Goal: Navigation & Orientation: Understand site structure

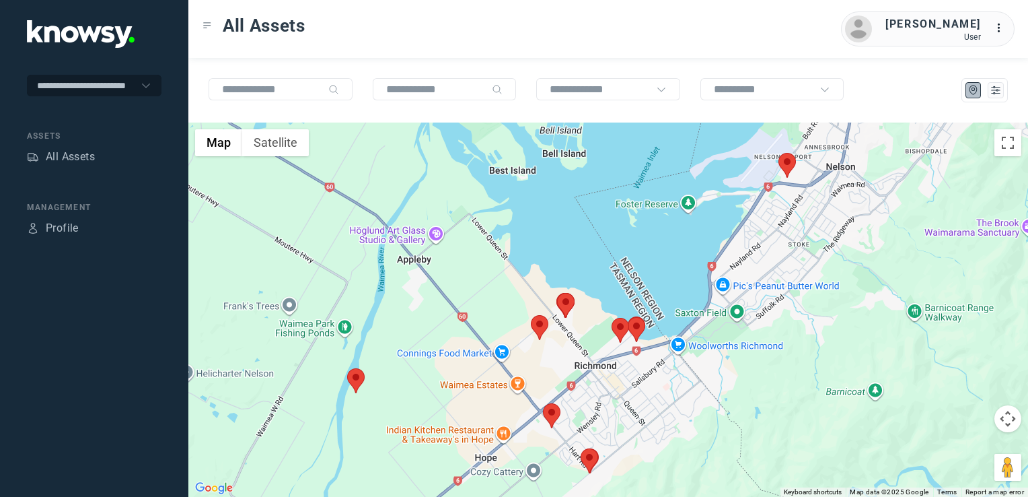
click at [552, 423] on img at bounding box center [551, 415] width 17 height 25
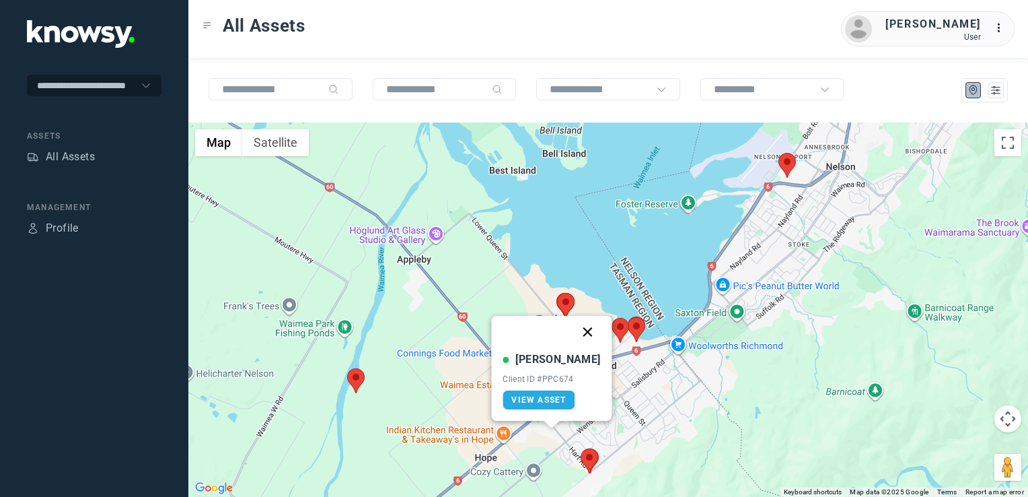
click at [574, 332] on button "Close" at bounding box center [588, 332] width 32 height 32
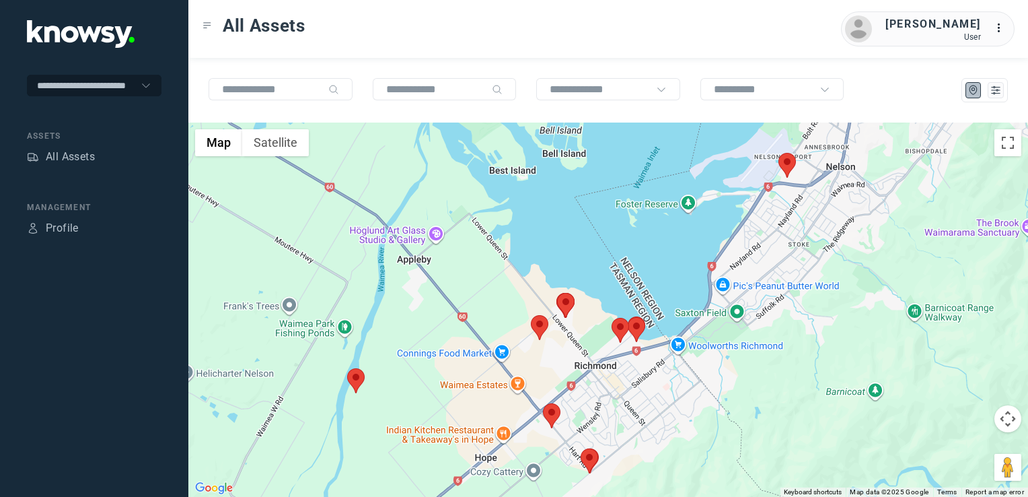
click at [589, 454] on img at bounding box center [589, 460] width 17 height 25
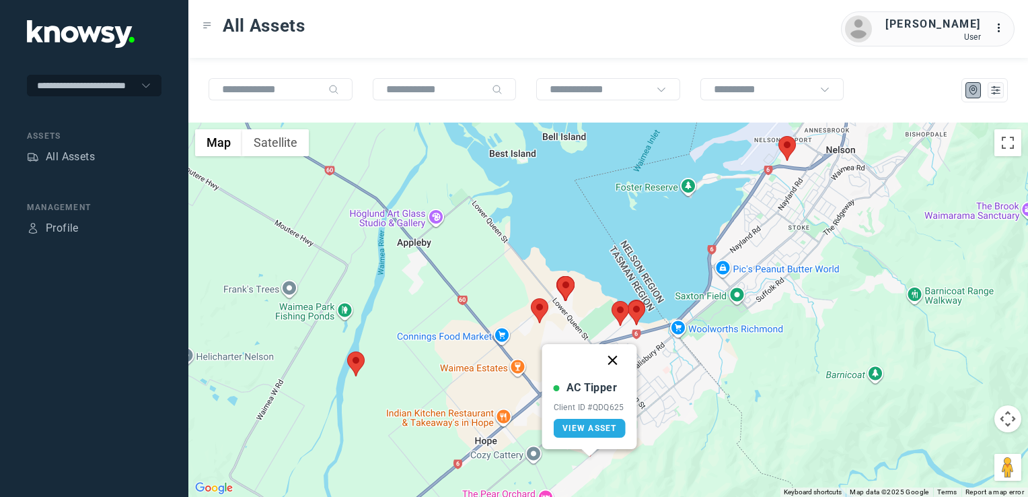
click at [613, 361] on button "Close" at bounding box center [613, 360] width 32 height 32
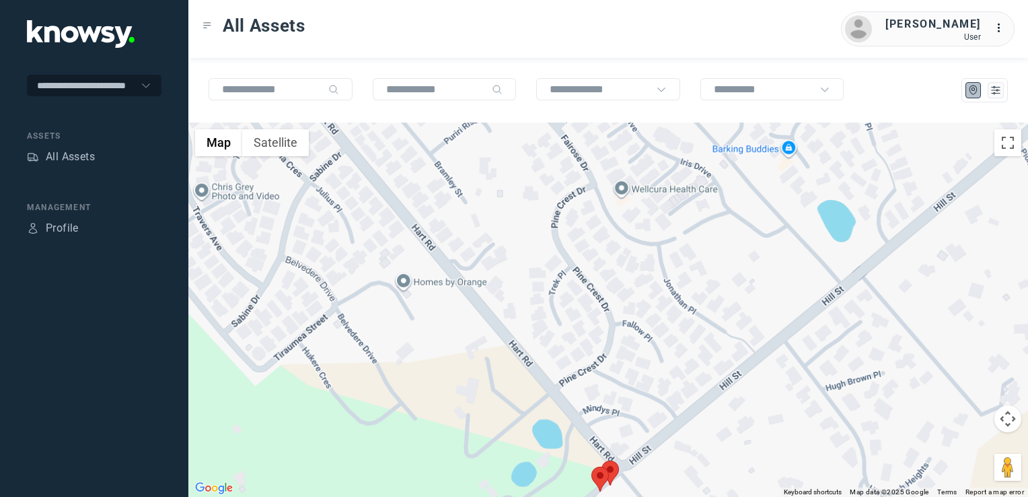
drag, startPoint x: 573, startPoint y: 406, endPoint x: 571, endPoint y: 380, distance: 27.0
click at [571, 384] on div "To navigate, press the arrow keys." at bounding box center [608, 309] width 840 height 374
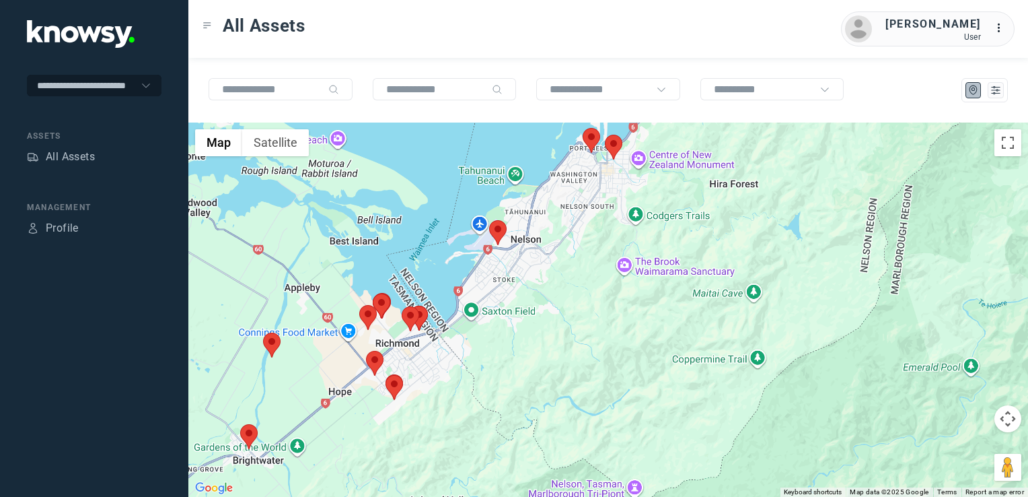
drag, startPoint x: 357, startPoint y: 420, endPoint x: 345, endPoint y: 367, distance: 54.4
click at [345, 367] on div at bounding box center [608, 309] width 840 height 374
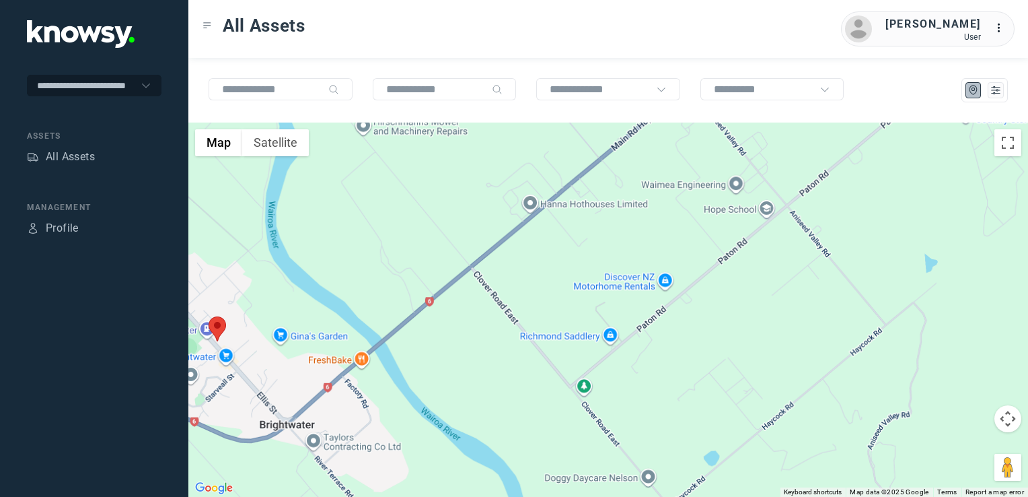
drag, startPoint x: 293, startPoint y: 369, endPoint x: 342, endPoint y: 341, distance: 56.1
click at [332, 349] on div at bounding box center [608, 309] width 840 height 374
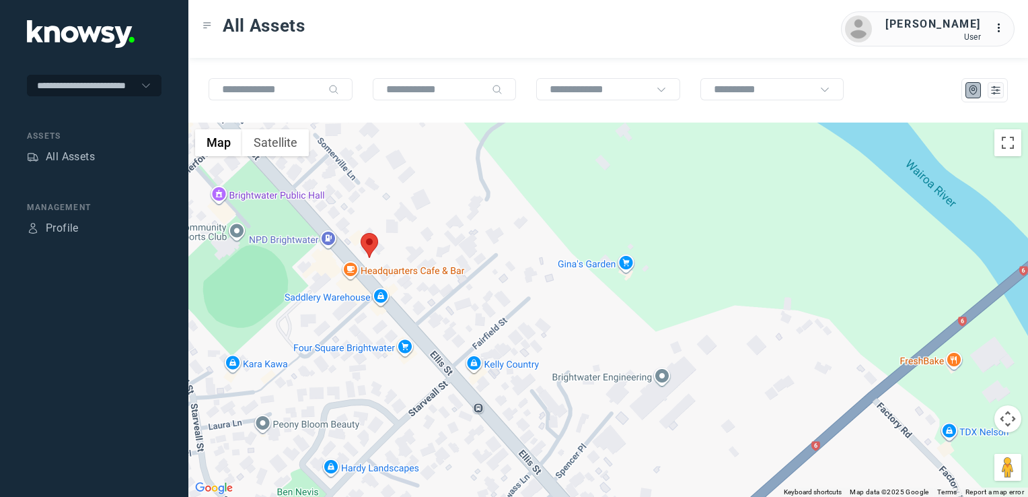
click at [367, 244] on img at bounding box center [369, 245] width 17 height 25
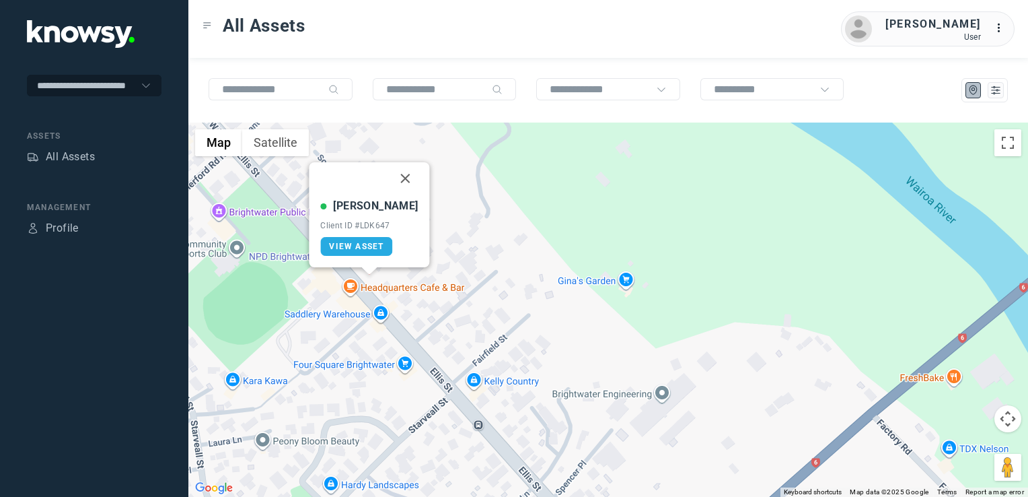
drag, startPoint x: 393, startPoint y: 179, endPoint x: 386, endPoint y: 203, distance: 25.1
click at [392, 185] on button "Close" at bounding box center [406, 178] width 32 height 32
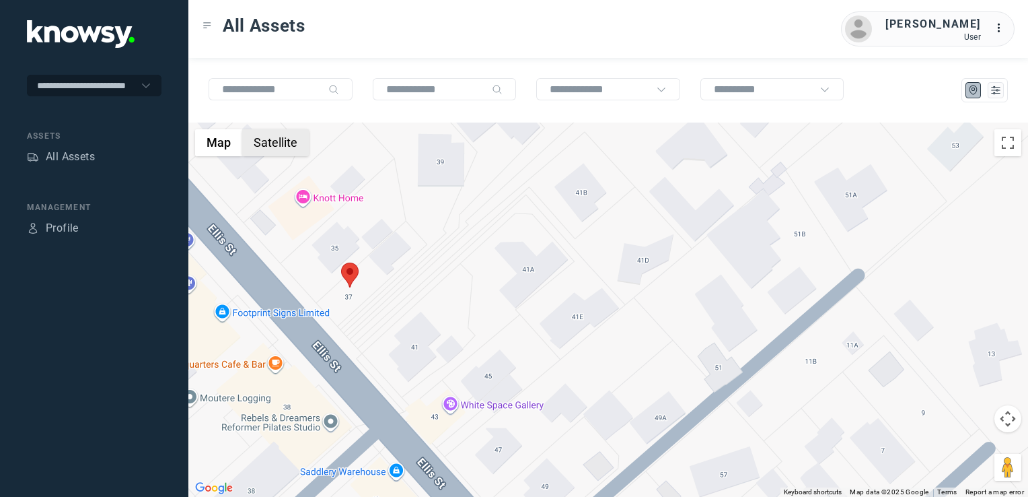
click at [286, 149] on button "Satellite" at bounding box center [275, 142] width 67 height 27
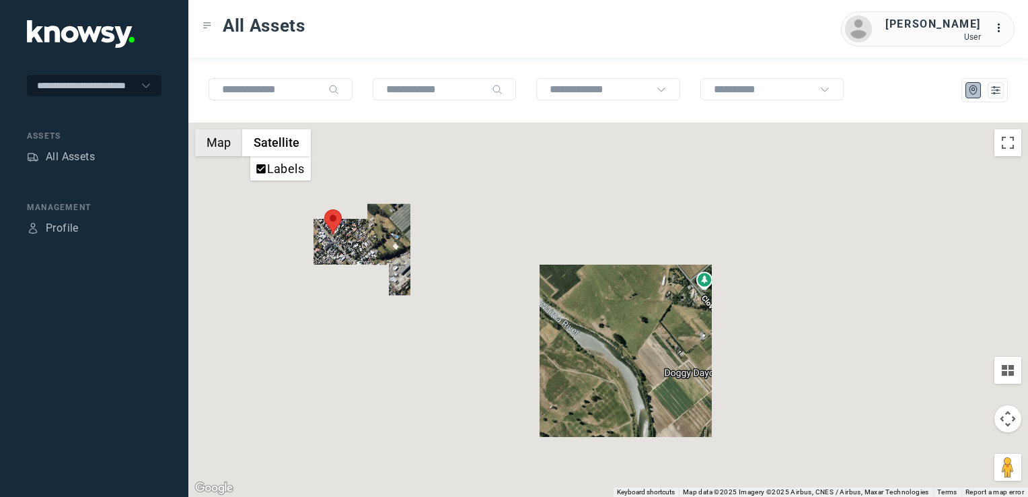
click at [215, 147] on button "Map" at bounding box center [218, 142] width 47 height 27
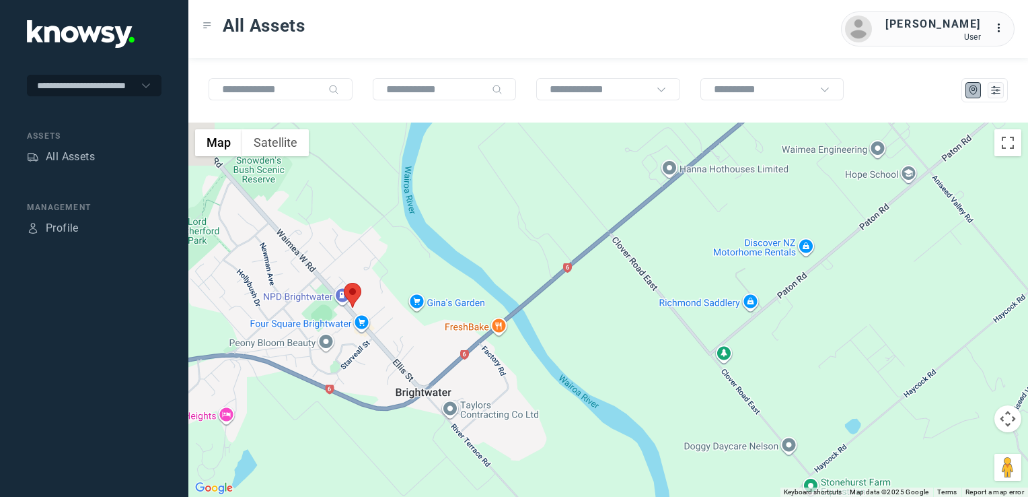
drag, startPoint x: 410, startPoint y: 201, endPoint x: 448, endPoint y: 355, distance: 159.3
click at [448, 361] on div at bounding box center [608, 309] width 840 height 374
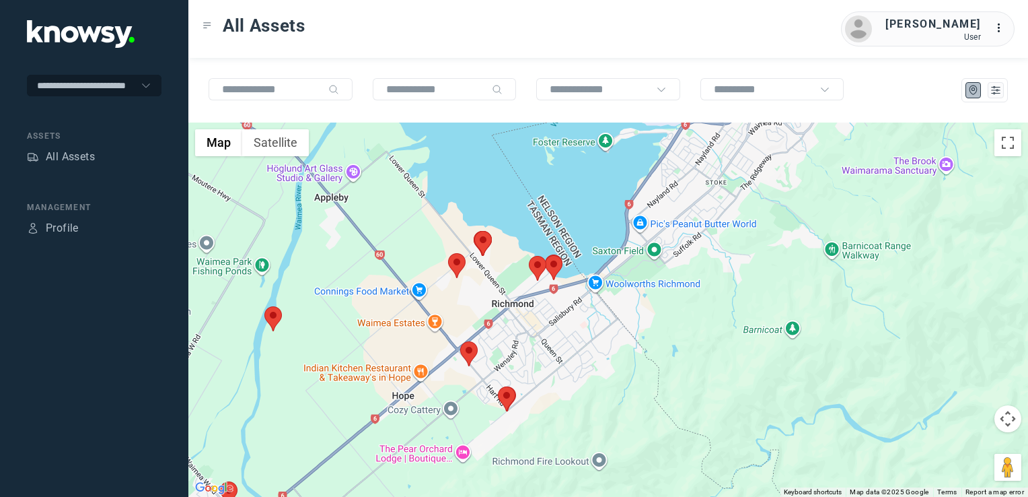
drag, startPoint x: 501, startPoint y: 284, endPoint x: 281, endPoint y: 389, distance: 243.8
click at [279, 395] on div at bounding box center [608, 309] width 840 height 374
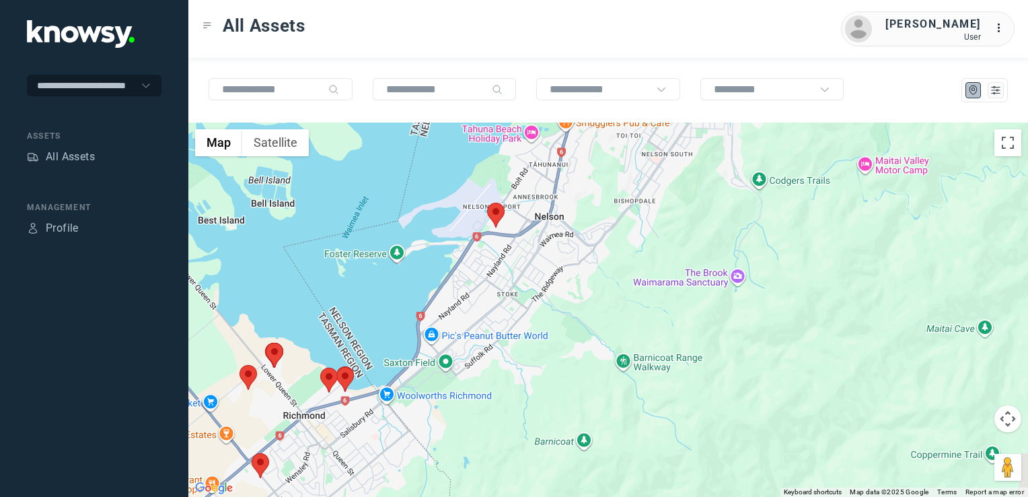
drag, startPoint x: 495, startPoint y: 343, endPoint x: 353, endPoint y: 400, distance: 153.1
click at [314, 425] on div at bounding box center [608, 309] width 840 height 374
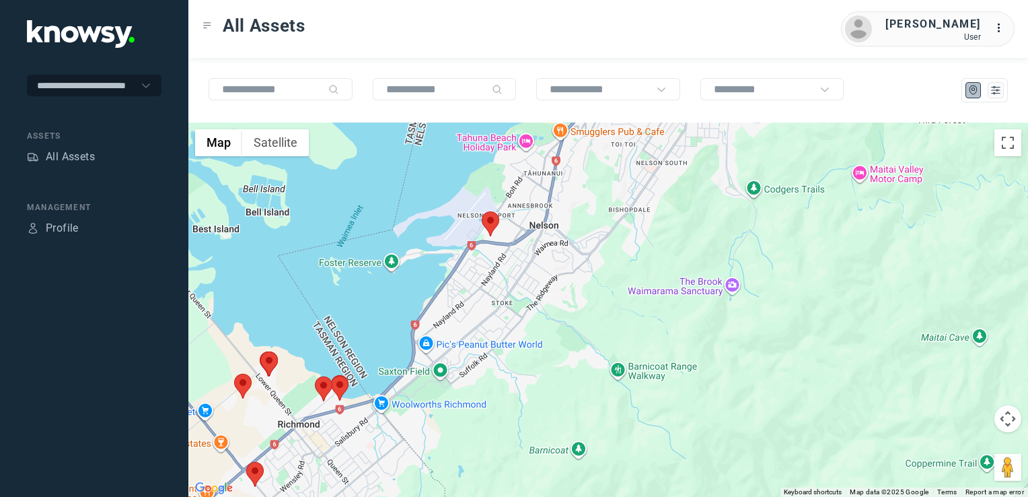
drag, startPoint x: 501, startPoint y: 313, endPoint x: 394, endPoint y: 441, distance: 167.2
click at [394, 441] on div at bounding box center [608, 309] width 840 height 374
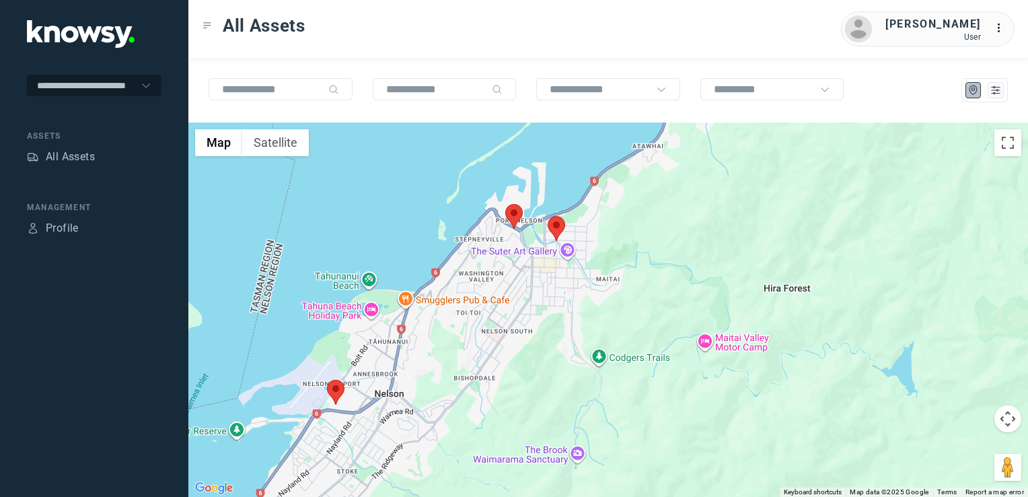
click at [510, 333] on div at bounding box center [608, 309] width 840 height 374
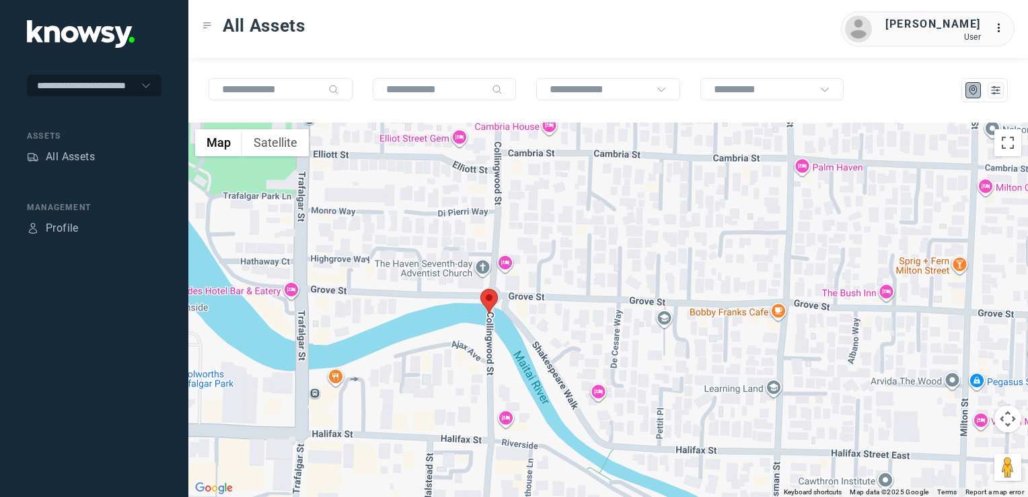
click at [491, 297] on img at bounding box center [488, 301] width 17 height 25
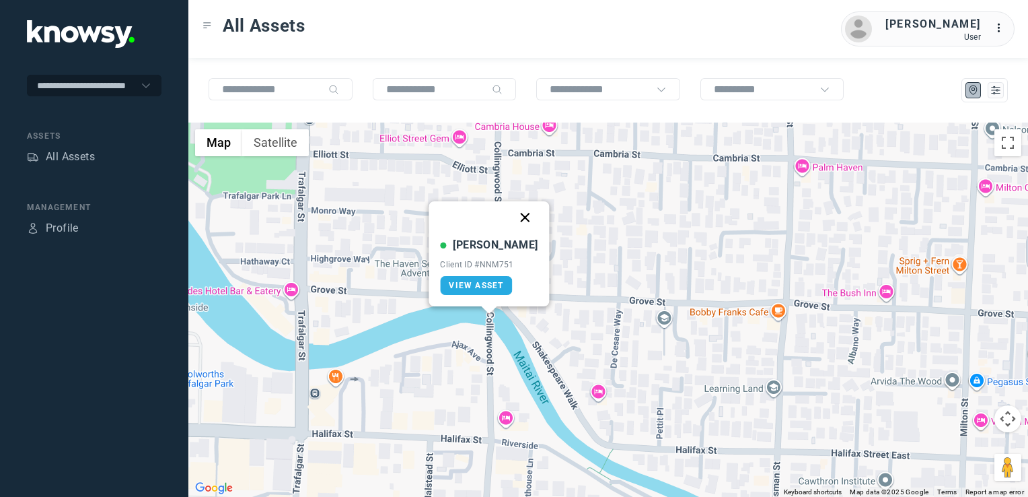
click at [509, 225] on button "Close" at bounding box center [525, 217] width 32 height 32
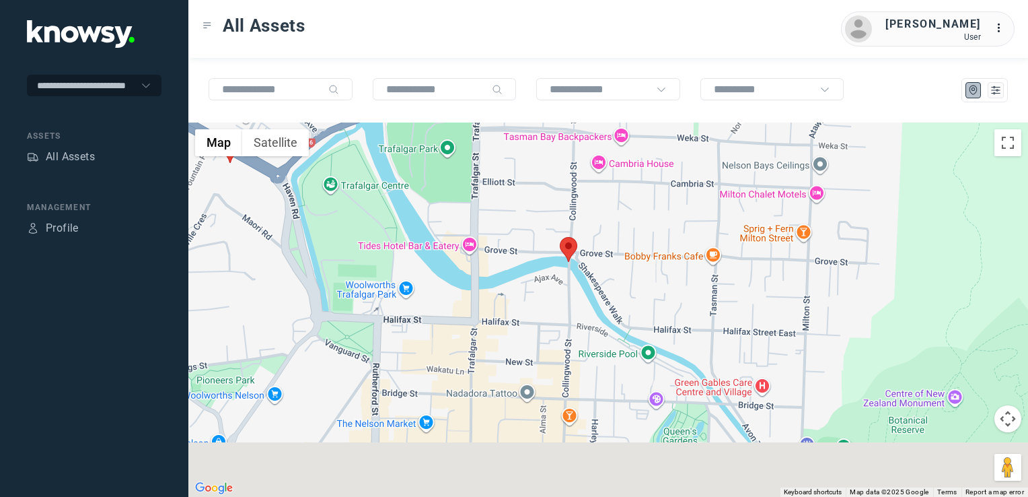
drag, startPoint x: 445, startPoint y: 406, endPoint x: 561, endPoint y: 257, distance: 188.0
click at [561, 257] on div at bounding box center [608, 309] width 840 height 374
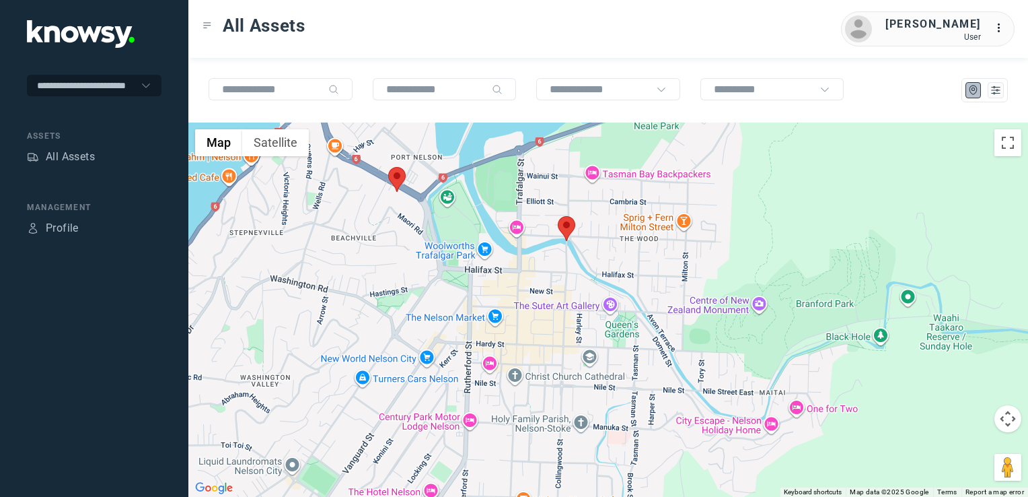
drag, startPoint x: 428, startPoint y: 297, endPoint x: 466, endPoint y: 357, distance: 71.3
click at [465, 360] on div at bounding box center [608, 309] width 840 height 374
